Goal: Task Accomplishment & Management: Manage account settings

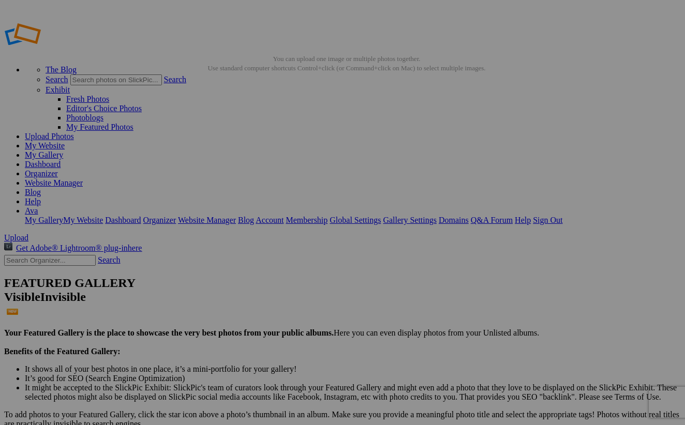
click at [274, 286] on span "Yes" at bounding box center [268, 290] width 12 height 9
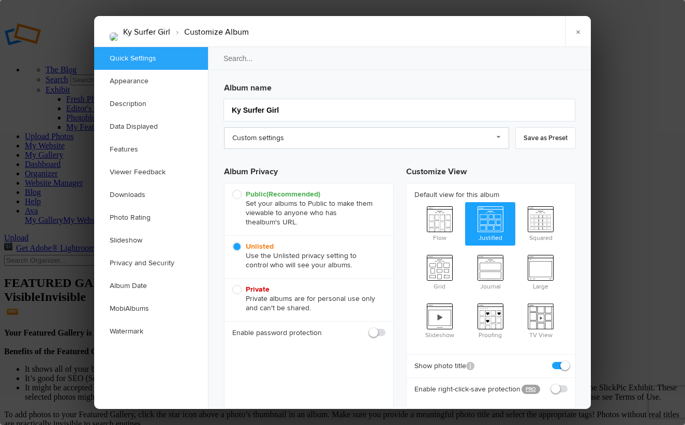
click at [286, 146] on link "Custom settings" at bounding box center [366, 138] width 285 height 22
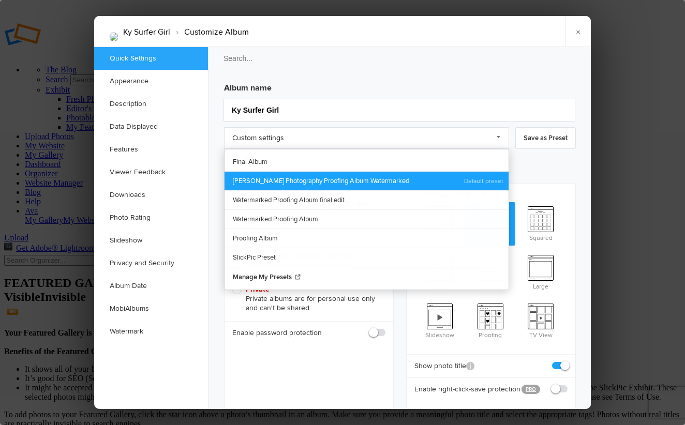
click at [297, 177] on link "[PERSON_NAME] Photography Proofing Album Watermarked" at bounding box center [366, 180] width 284 height 19
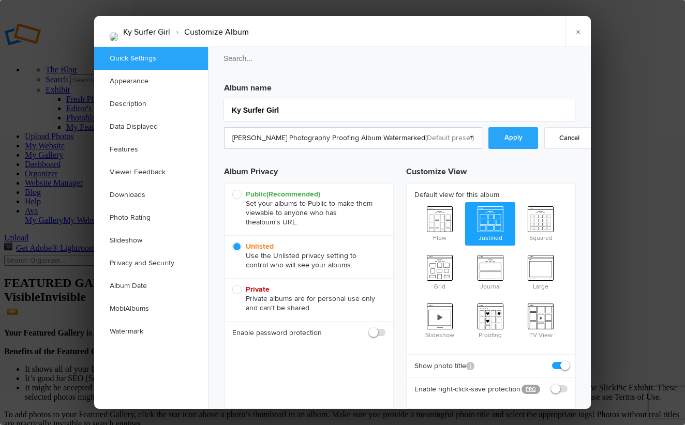
click at [371, 135] on link "[PERSON_NAME] Photography Proofing Album Watermarked" at bounding box center [353, 138] width 258 height 22
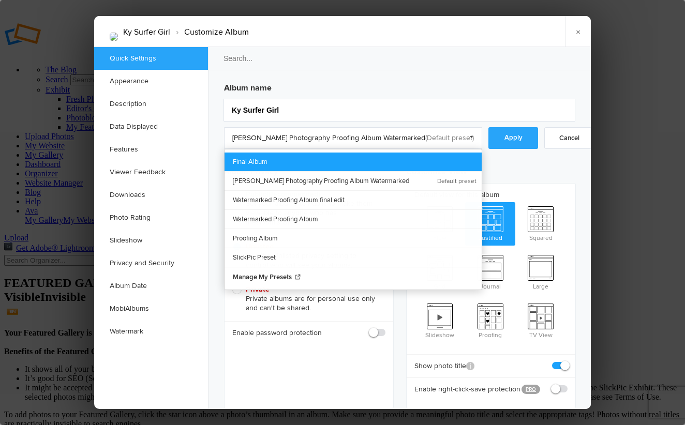
click at [354, 165] on link "Final Album" at bounding box center [352, 162] width 257 height 19
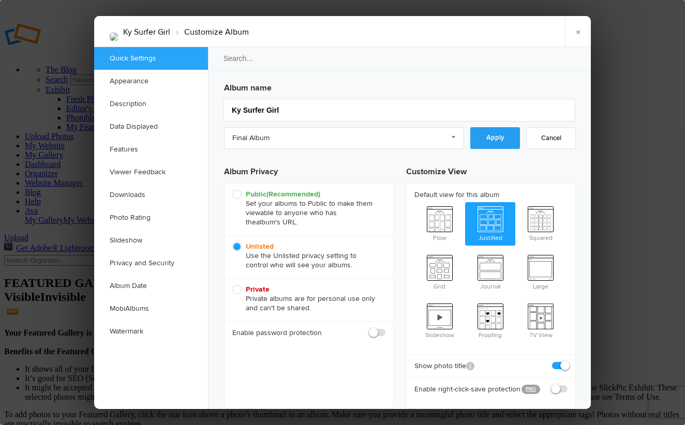
click at [477, 142] on link "Apply" at bounding box center [495, 138] width 50 height 22
click at [603, 206] on div at bounding box center [342, 212] width 685 height 425
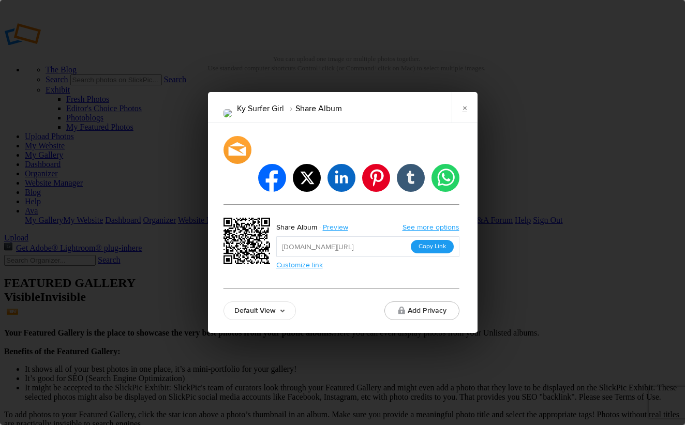
click at [419, 240] on button "Copy Link" at bounding box center [432, 246] width 43 height 13
